Goal: Task Accomplishment & Management: Manage account settings

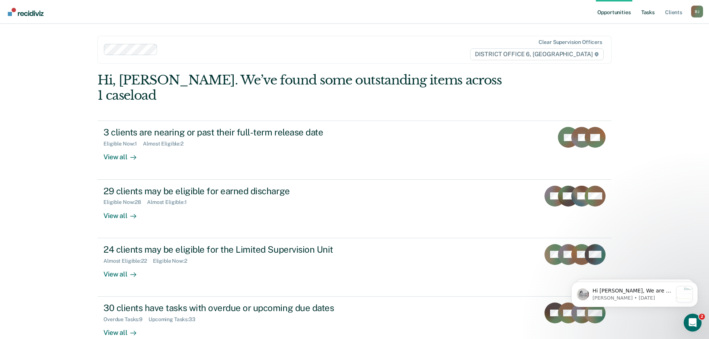
click at [645, 14] on link "Tasks" at bounding box center [648, 12] width 16 height 24
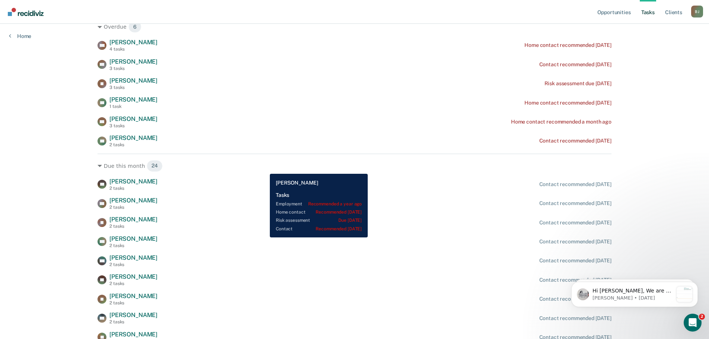
scroll to position [74, 0]
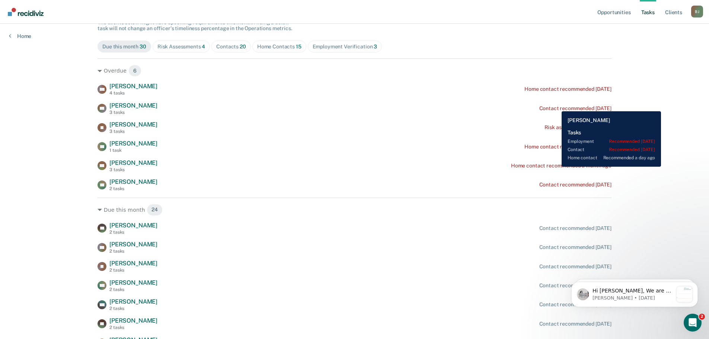
click at [556, 106] on div "Contact recommended [DATE]" at bounding box center [576, 108] width 72 height 6
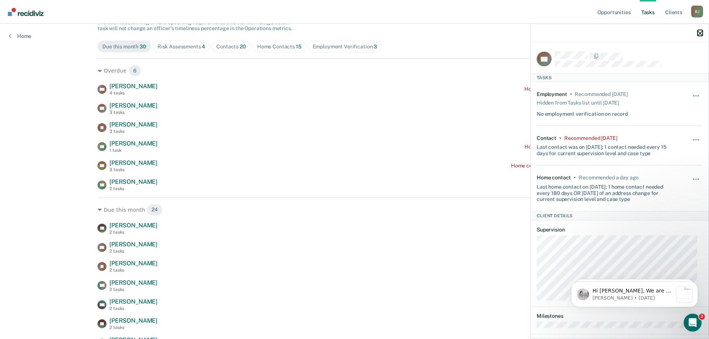
click at [701, 34] on icon "button" at bounding box center [700, 33] width 5 height 5
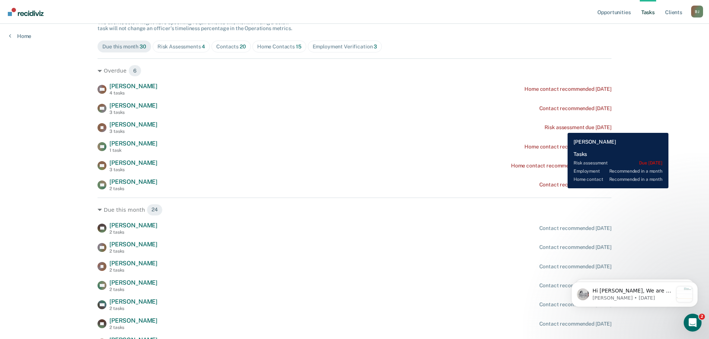
click at [562, 127] on div "Risk assessment due [DATE]" at bounding box center [578, 127] width 67 height 6
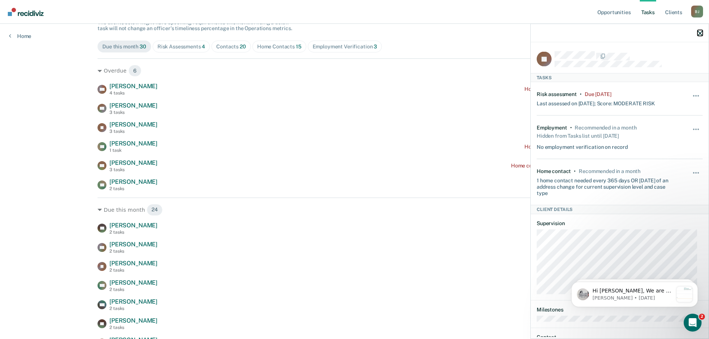
click at [702, 35] on icon "button" at bounding box center [700, 33] width 5 height 5
